Goal: Information Seeking & Learning: Learn about a topic

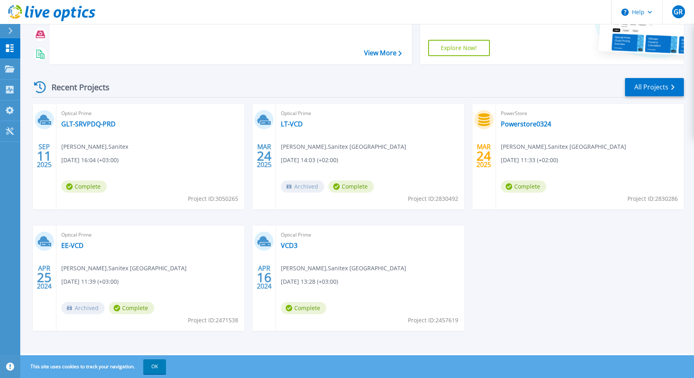
scroll to position [106, 0]
click at [93, 122] on link "GLT-SRVPDQ-PRD" at bounding box center [88, 124] width 54 height 8
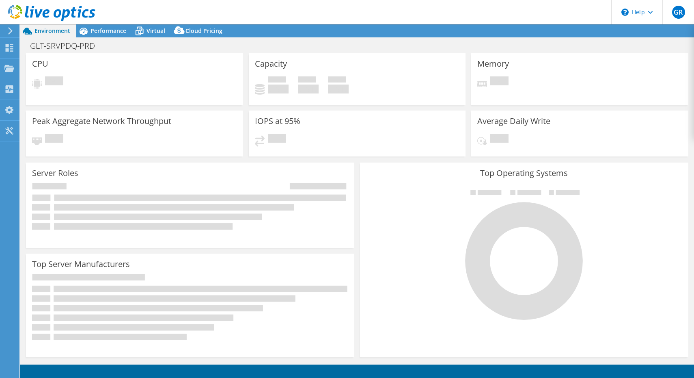
select select "USD"
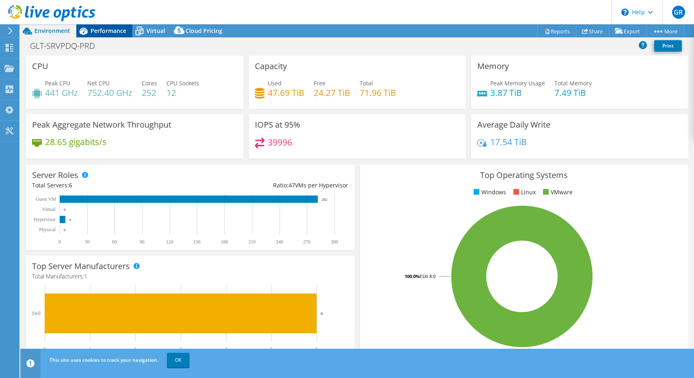
click at [121, 32] on span "Performance" at bounding box center [109, 31] width 36 height 8
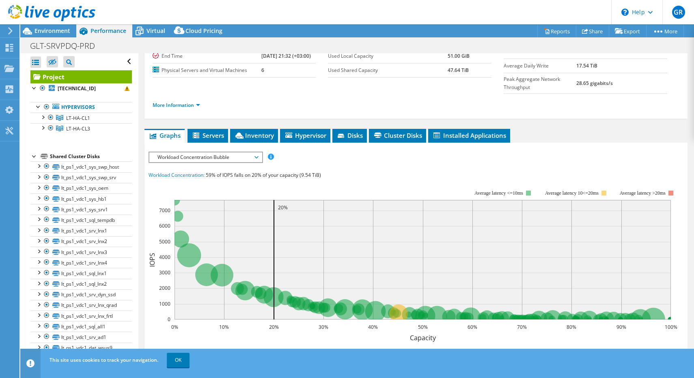
scroll to position [70, 0]
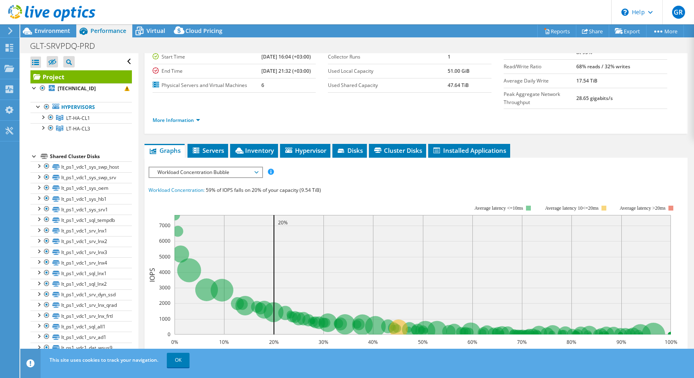
click at [238, 167] on span "Workload Concentration Bubble" at bounding box center [205, 172] width 104 height 10
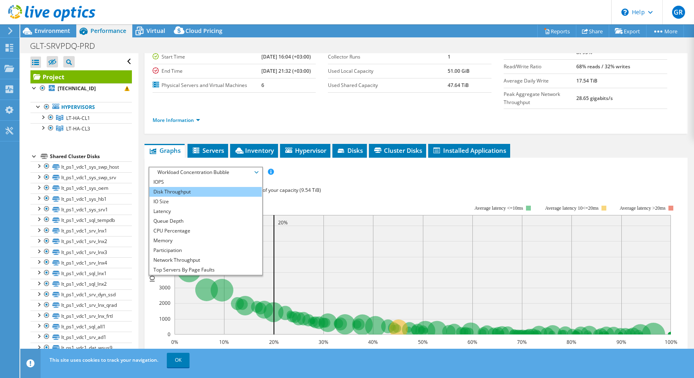
click at [226, 187] on li "Disk Throughput" at bounding box center [205, 192] width 112 height 10
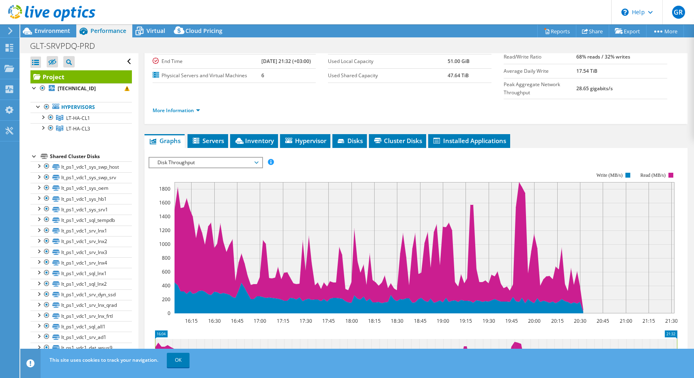
scroll to position [66, 0]
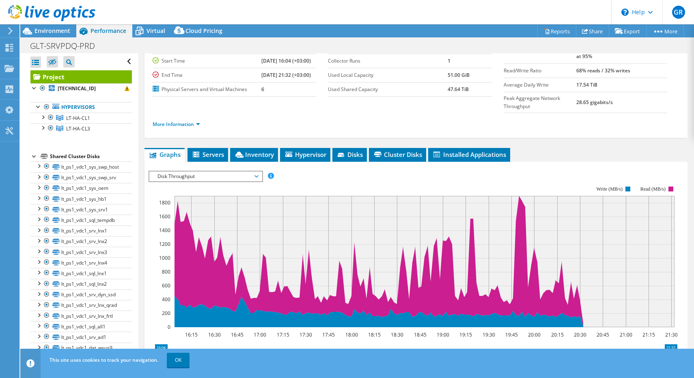
click at [180, 171] on span "Disk Throughput" at bounding box center [205, 176] width 104 height 10
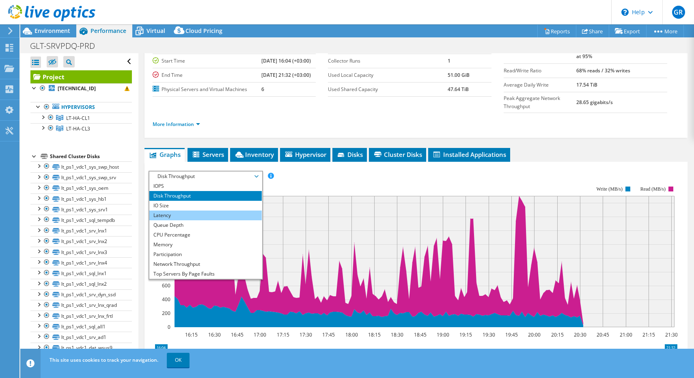
click at [172, 210] on li "Latency" at bounding box center [205, 215] width 112 height 10
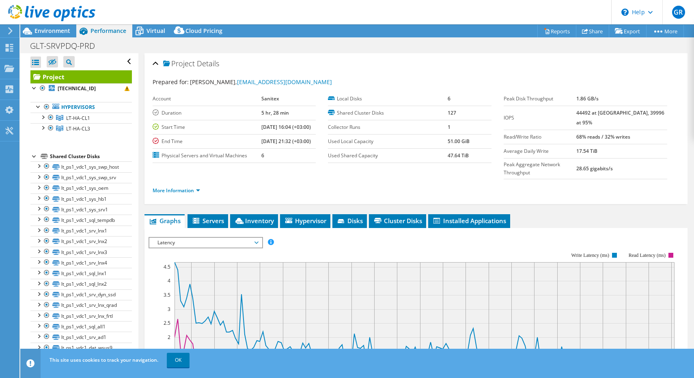
scroll to position [0, 0]
click at [190, 238] on span "Latency" at bounding box center [205, 243] width 104 height 10
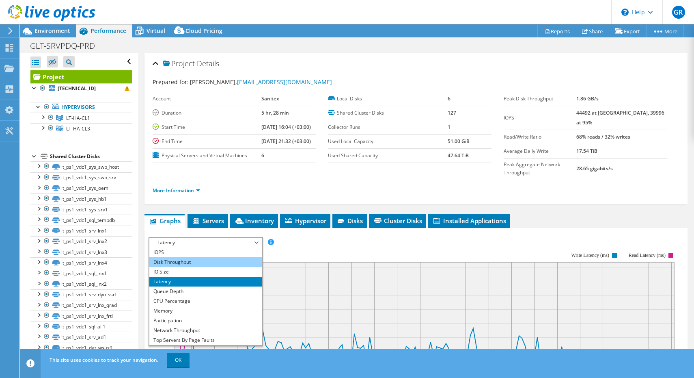
click at [187, 257] on li "Disk Throughput" at bounding box center [205, 262] width 112 height 10
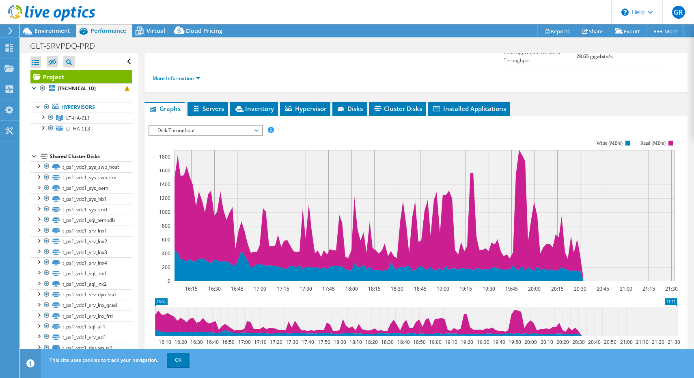
scroll to position [128, 0]
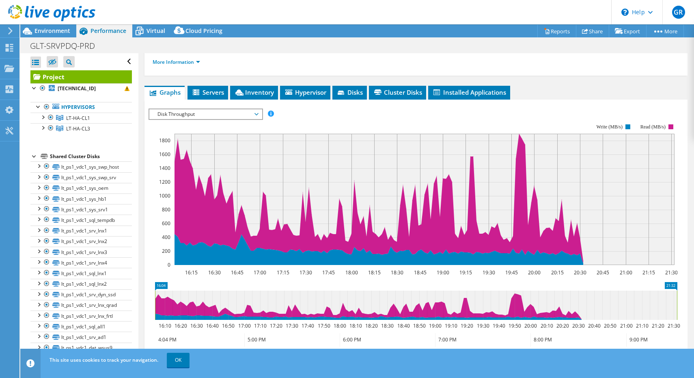
click at [13, 33] on icon at bounding box center [10, 30] width 6 height 7
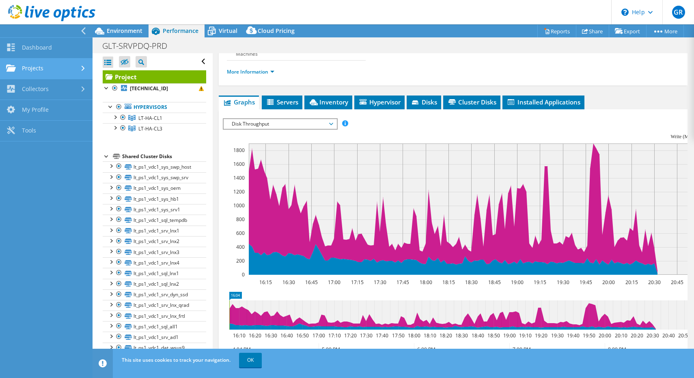
click at [41, 72] on link "Projects" at bounding box center [46, 68] width 93 height 21
click at [58, 67] on link "Projects" at bounding box center [46, 68] width 93 height 21
click at [106, 28] on icon at bounding box center [100, 31] width 14 height 14
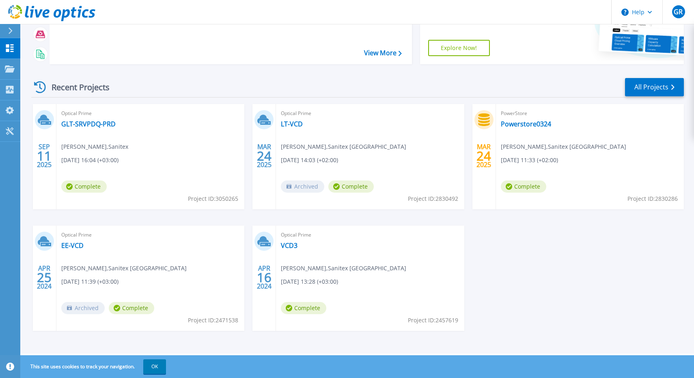
scroll to position [106, 0]
click at [300, 125] on link "LT-VCD" at bounding box center [292, 124] width 22 height 8
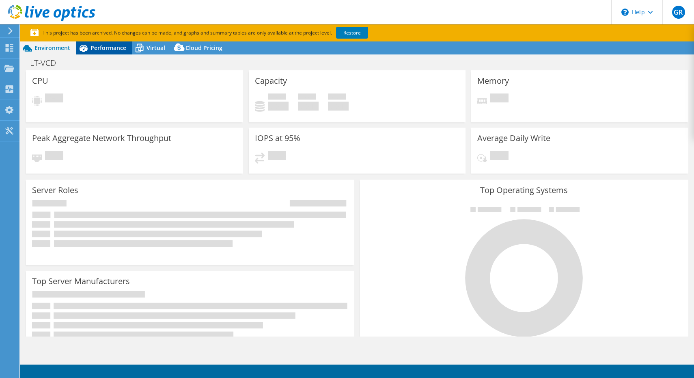
click at [113, 50] on span "Performance" at bounding box center [109, 48] width 36 height 8
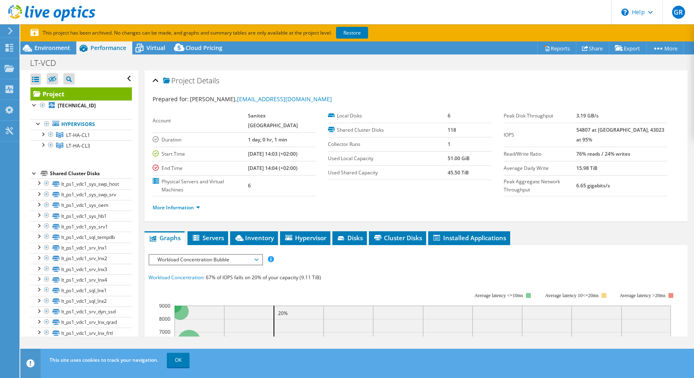
click at [227, 255] on span "Workload Concentration Bubble" at bounding box center [205, 260] width 104 height 10
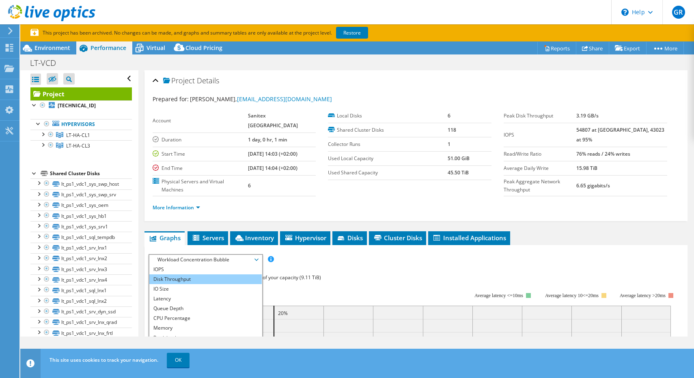
click at [220, 274] on li "Disk Throughput" at bounding box center [205, 279] width 112 height 10
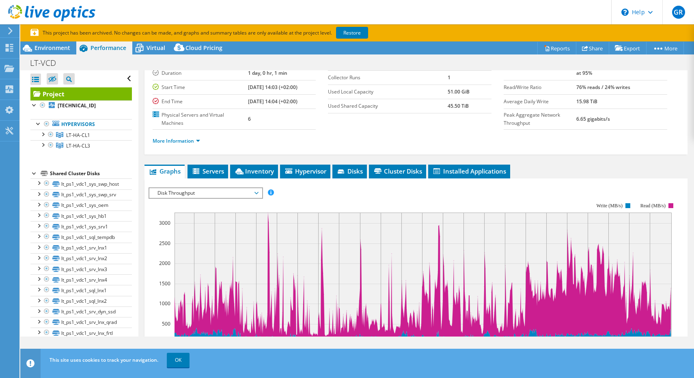
scroll to position [67, 0]
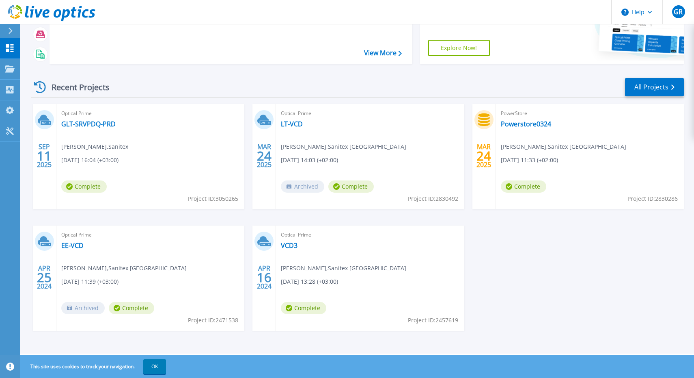
scroll to position [106, 0]
click at [291, 245] on link "VCD3" at bounding box center [289, 245] width 17 height 8
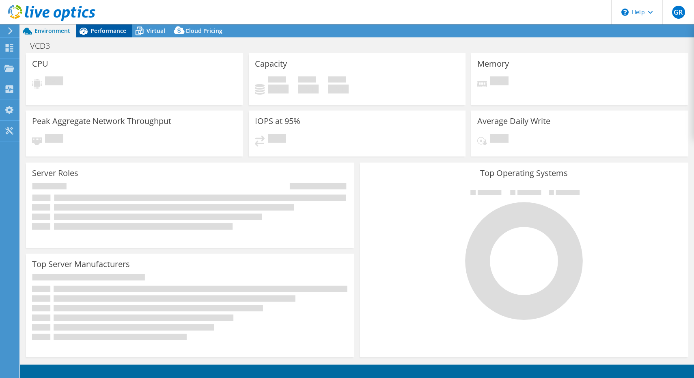
select select "EUFrankfurt"
select select "USD"
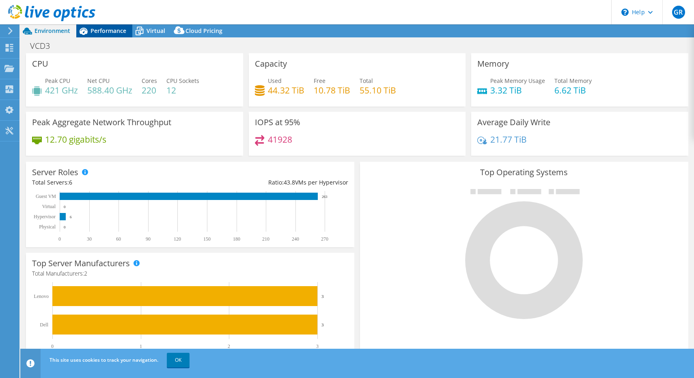
click at [109, 32] on span "Performance" at bounding box center [109, 31] width 36 height 8
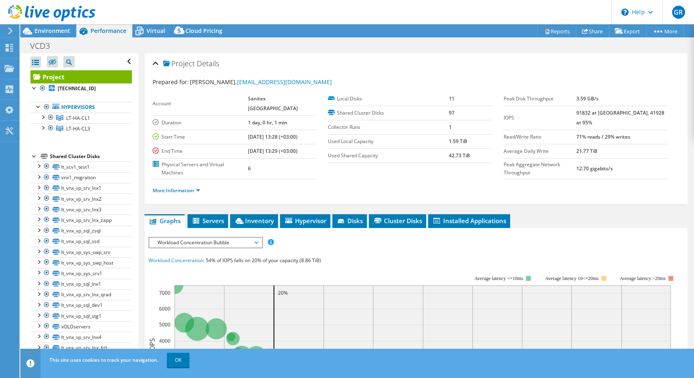
click at [231, 238] on span "Workload Concentration Bubble" at bounding box center [205, 243] width 104 height 10
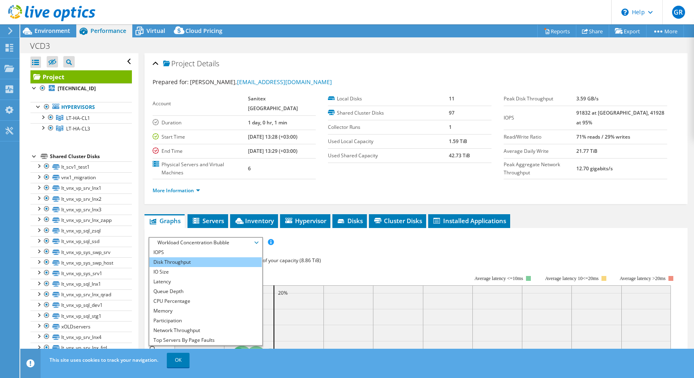
click at [217, 257] on li "Disk Throughput" at bounding box center [205, 262] width 112 height 10
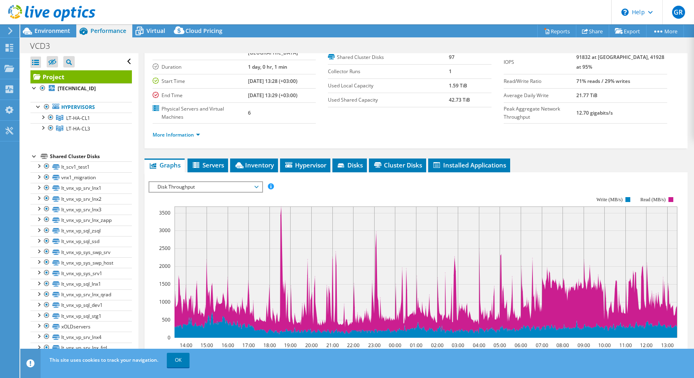
scroll to position [57, 0]
